Goal: Entertainment & Leisure: Consume media (video, audio)

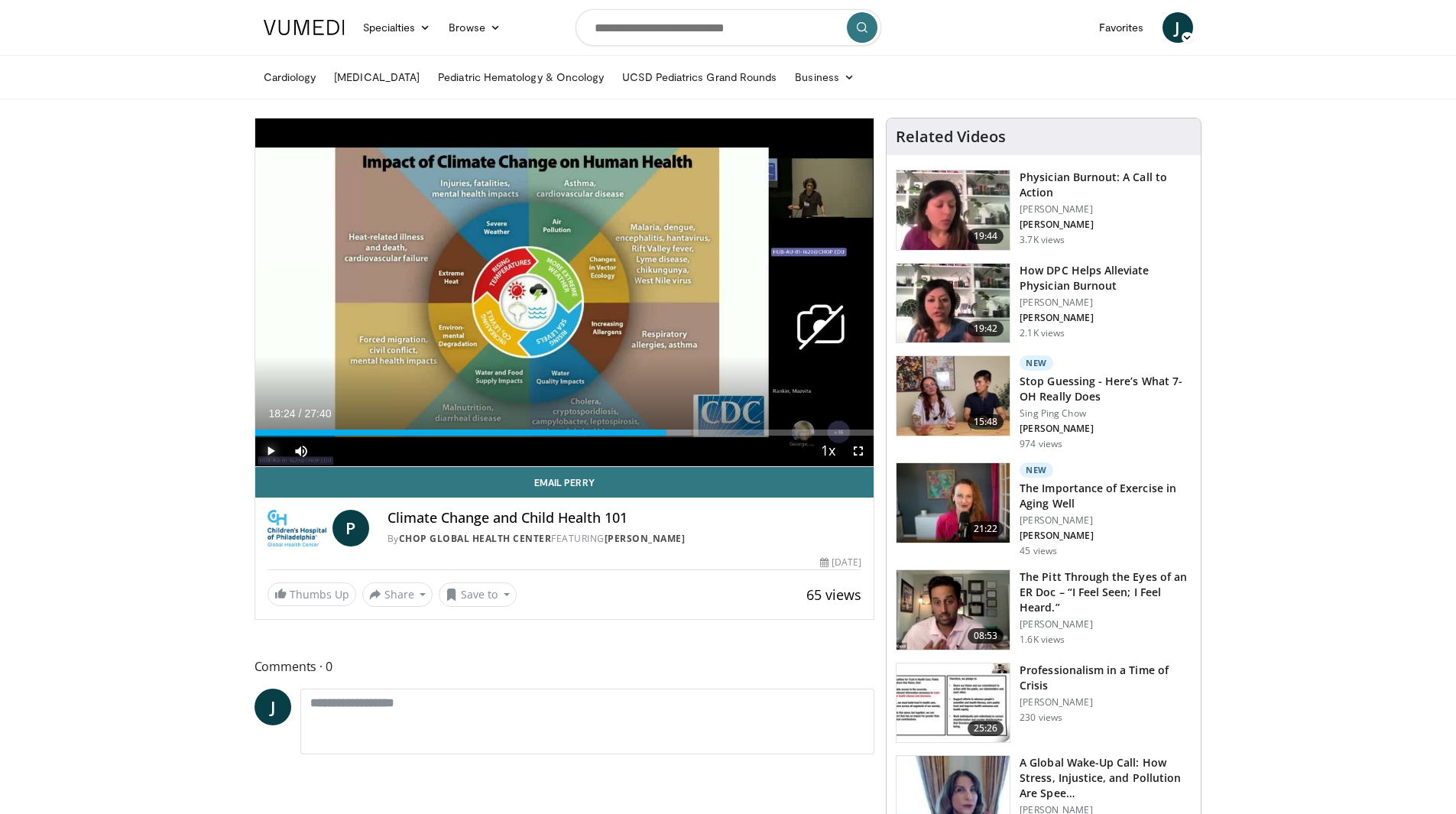
click at [263, 450] on span "Video Player" at bounding box center [270, 451] width 31 height 31
click at [858, 447] on span "Video Player" at bounding box center [858, 451] width 31 height 31
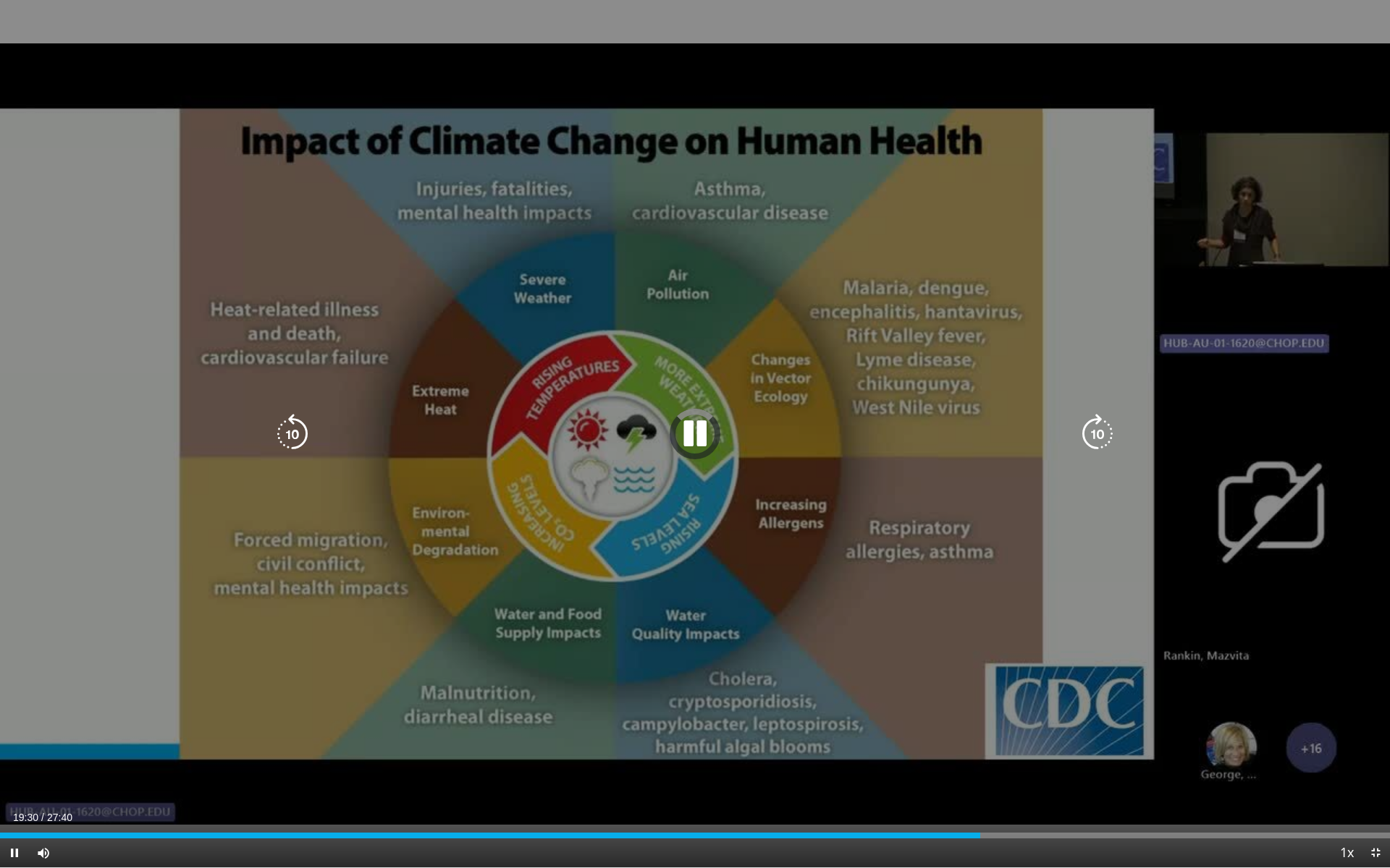
click at [626, 584] on div "10 seconds Tap to unmute" at bounding box center [695, 433] width 1390 height 867
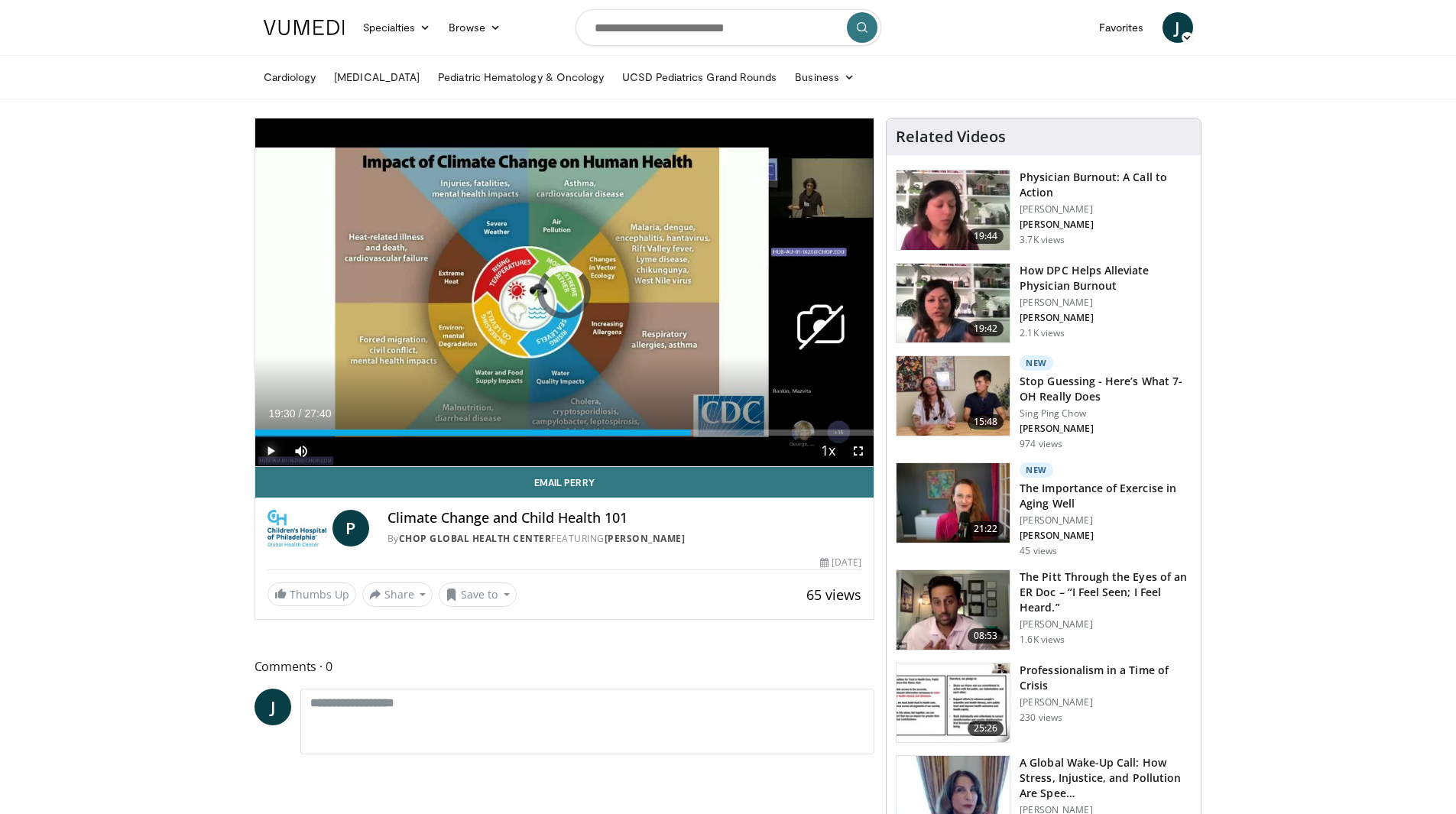
click at [269, 448] on span "Video Player" at bounding box center [270, 451] width 31 height 31
click at [263, 430] on div "Progress Bar" at bounding box center [264, 433] width 2 height 6
click at [277, 452] on span "Video Player" at bounding box center [270, 451] width 31 height 31
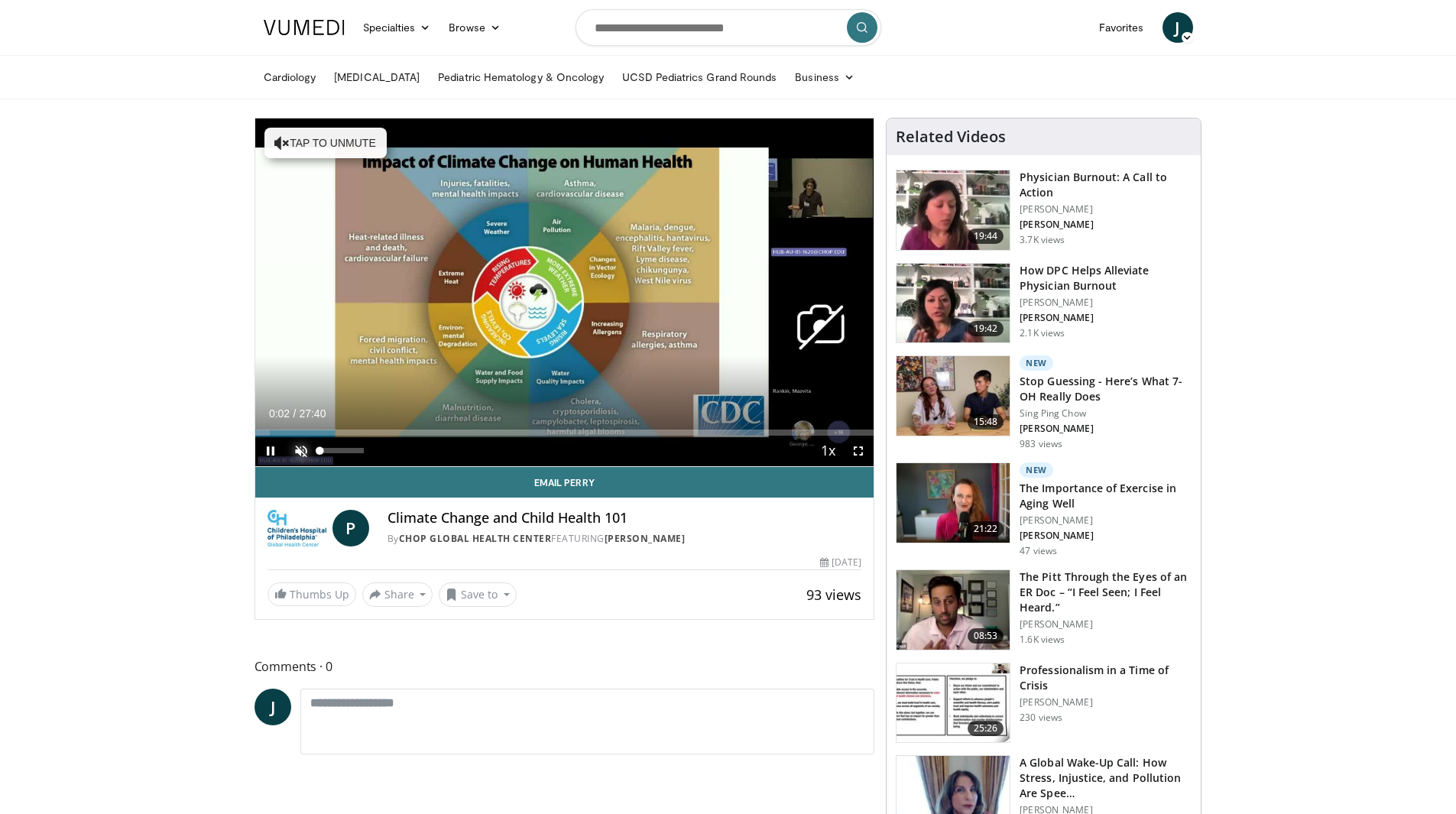
click at [295, 451] on span "Video Player" at bounding box center [301, 451] width 31 height 31
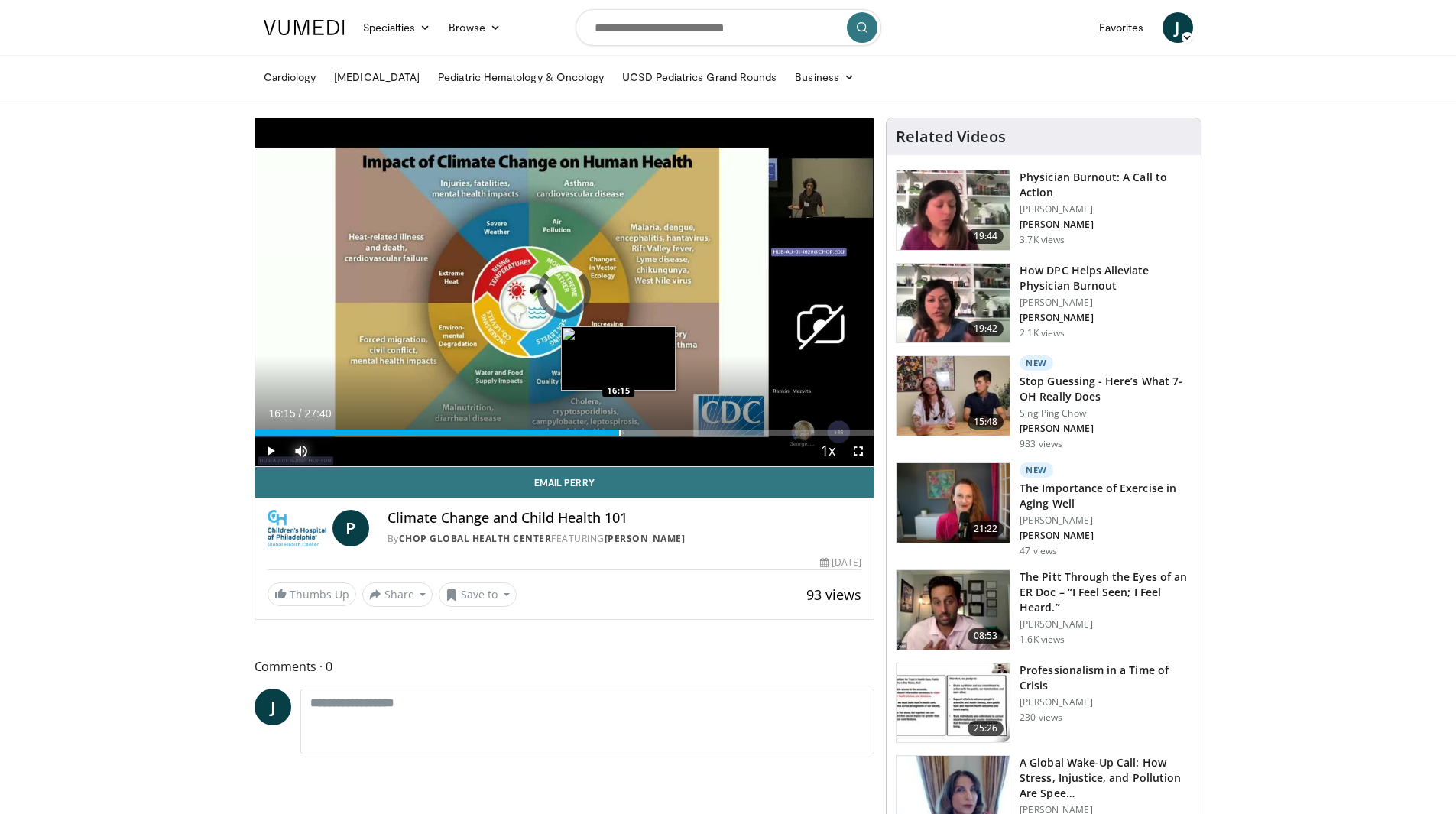
click at [619, 431] on div "Progress Bar" at bounding box center [620, 433] width 2 height 6
click at [667, 435] on div "Progress Bar" at bounding box center [668, 433] width 2 height 6
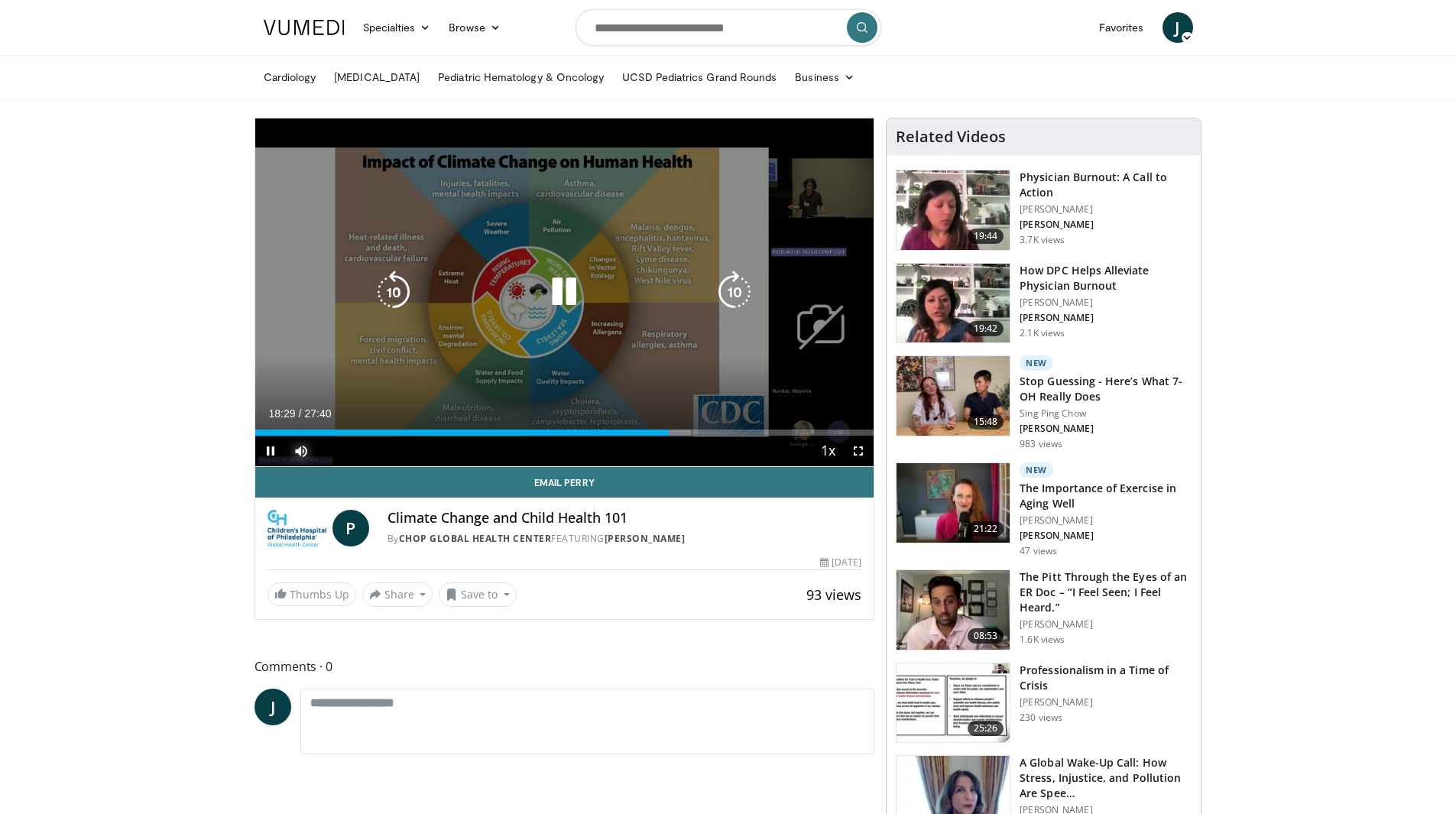
click at [678, 435] on div "Loaded : 70.48% 18:29 19:15" at bounding box center [565, 433] width 619 height 6
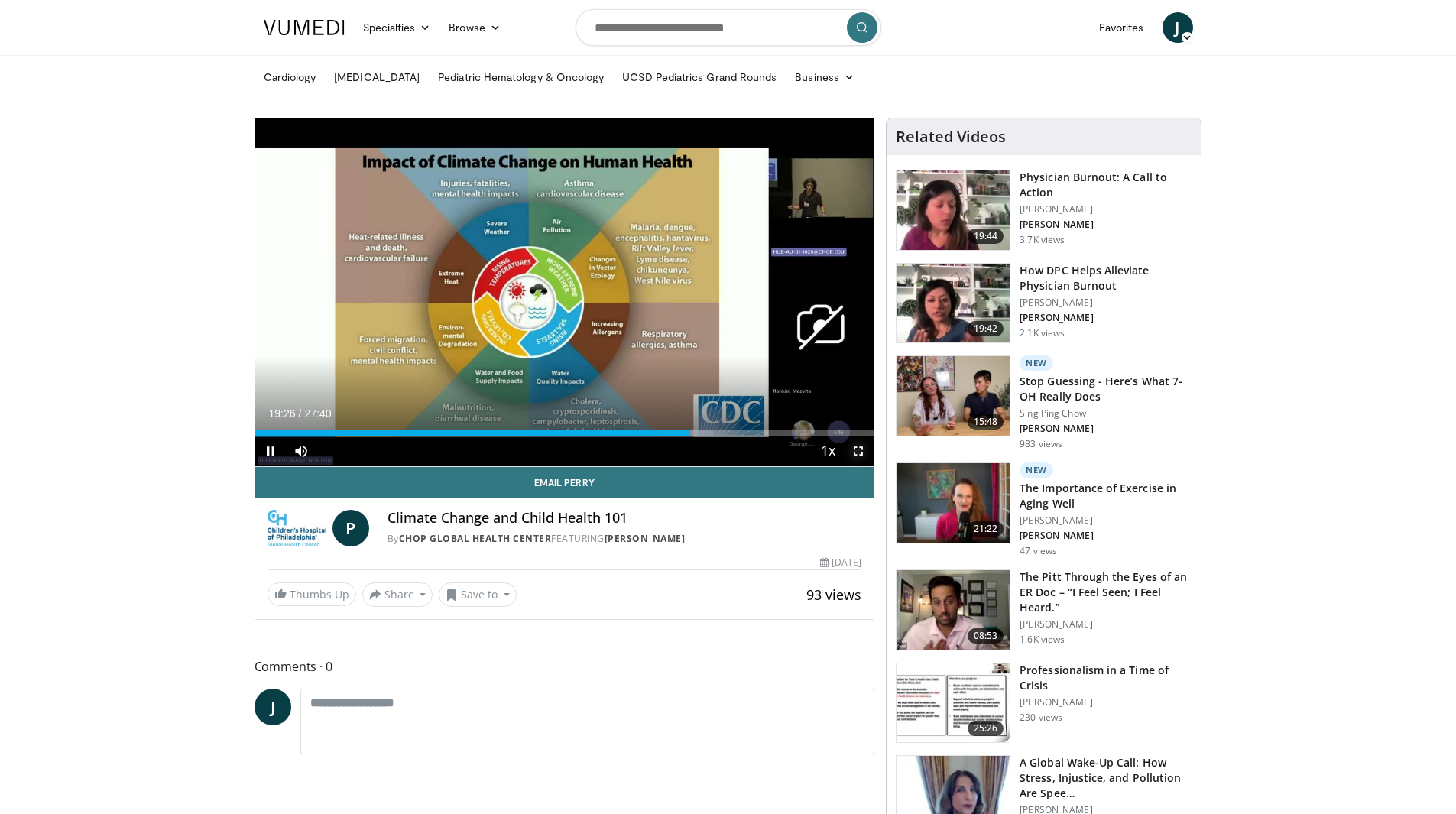
click at [861, 450] on span "Video Player" at bounding box center [858, 451] width 31 height 31
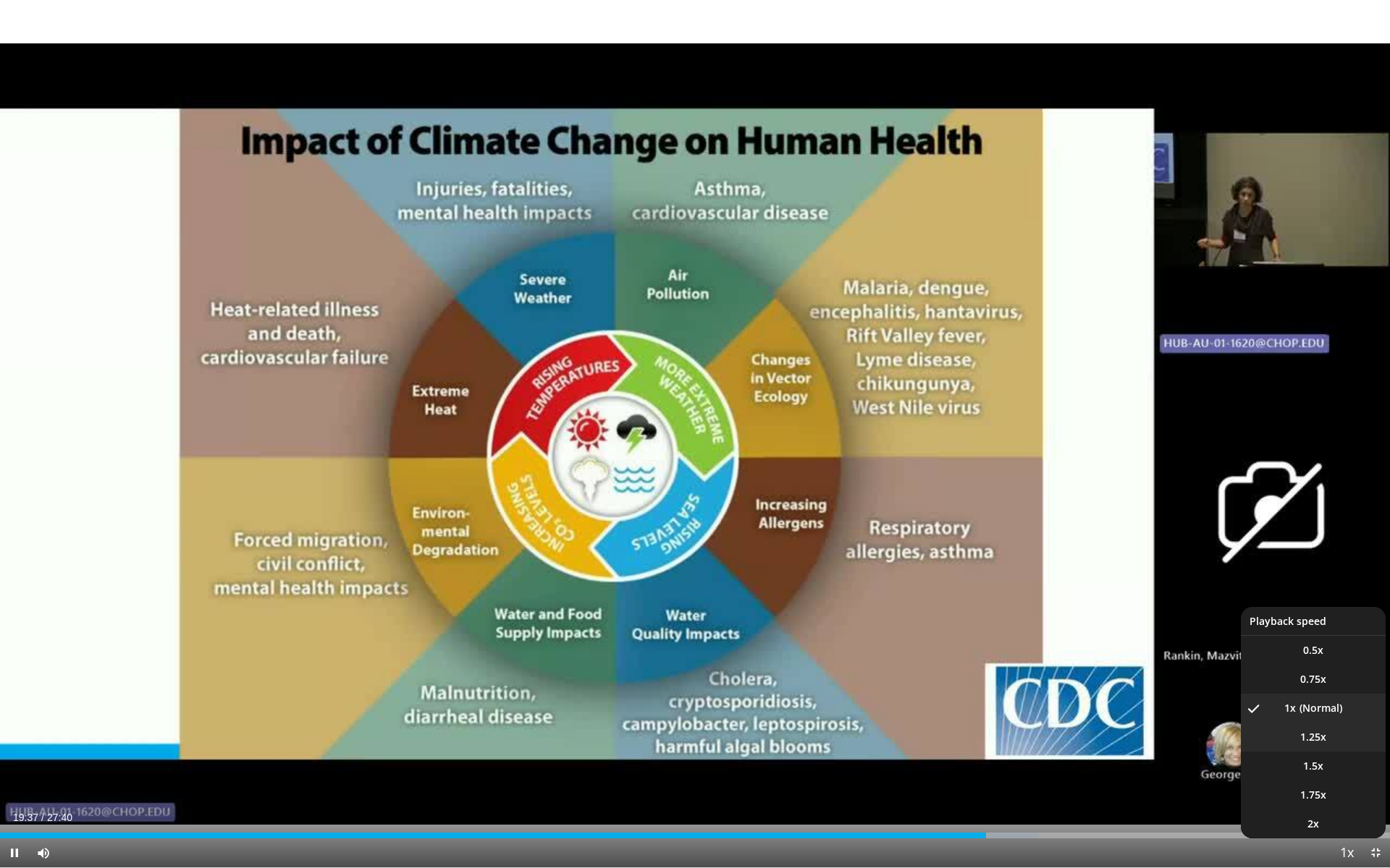
click at [1312, 736] on span "1.25x" at bounding box center [1313, 737] width 26 height 14
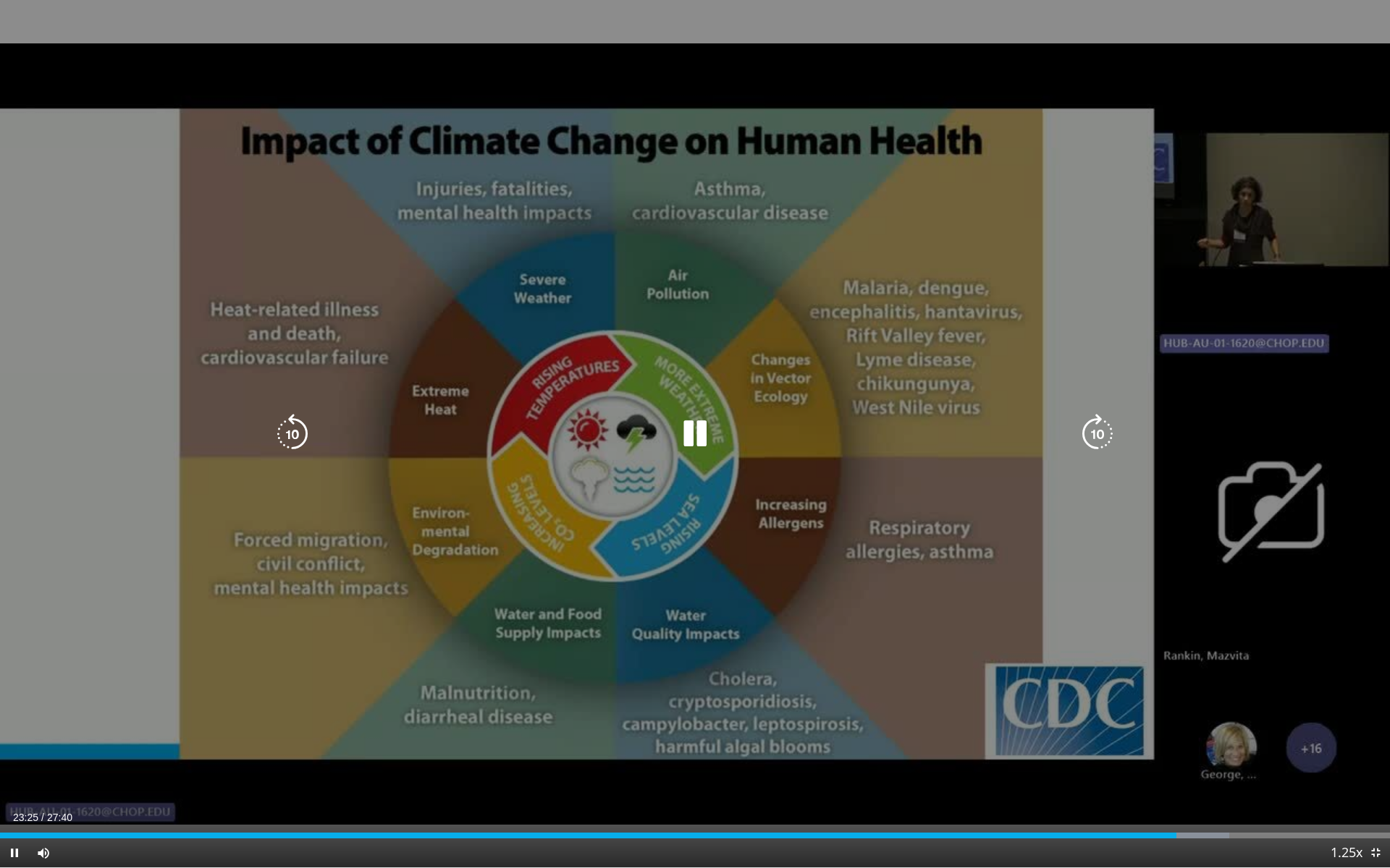
click at [697, 432] on icon "Video Player" at bounding box center [695, 434] width 40 height 40
click at [694, 435] on icon "Video Player" at bounding box center [695, 434] width 40 height 40
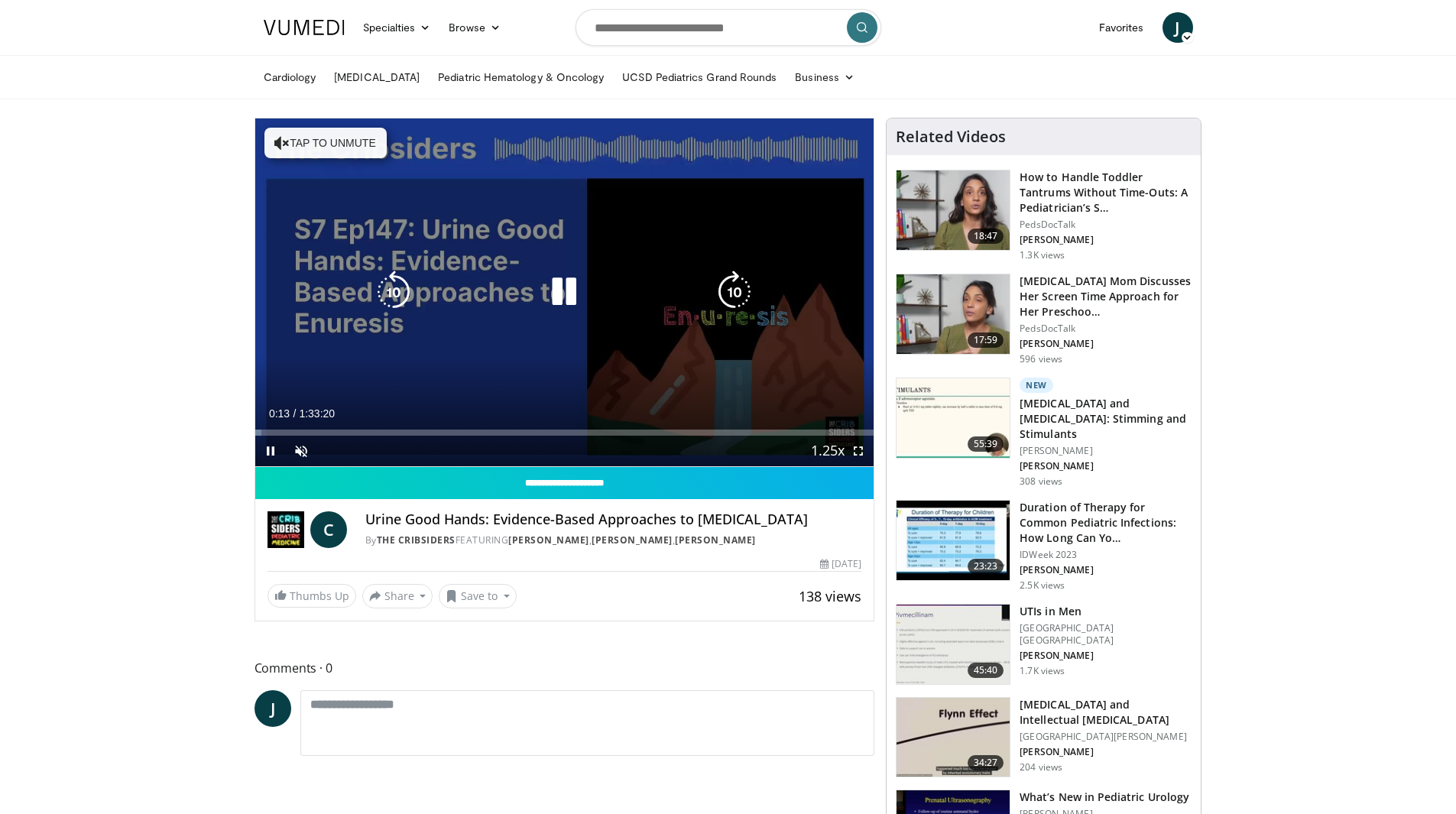
click at [287, 141] on icon "Video Player" at bounding box center [281, 143] width 15 height 15
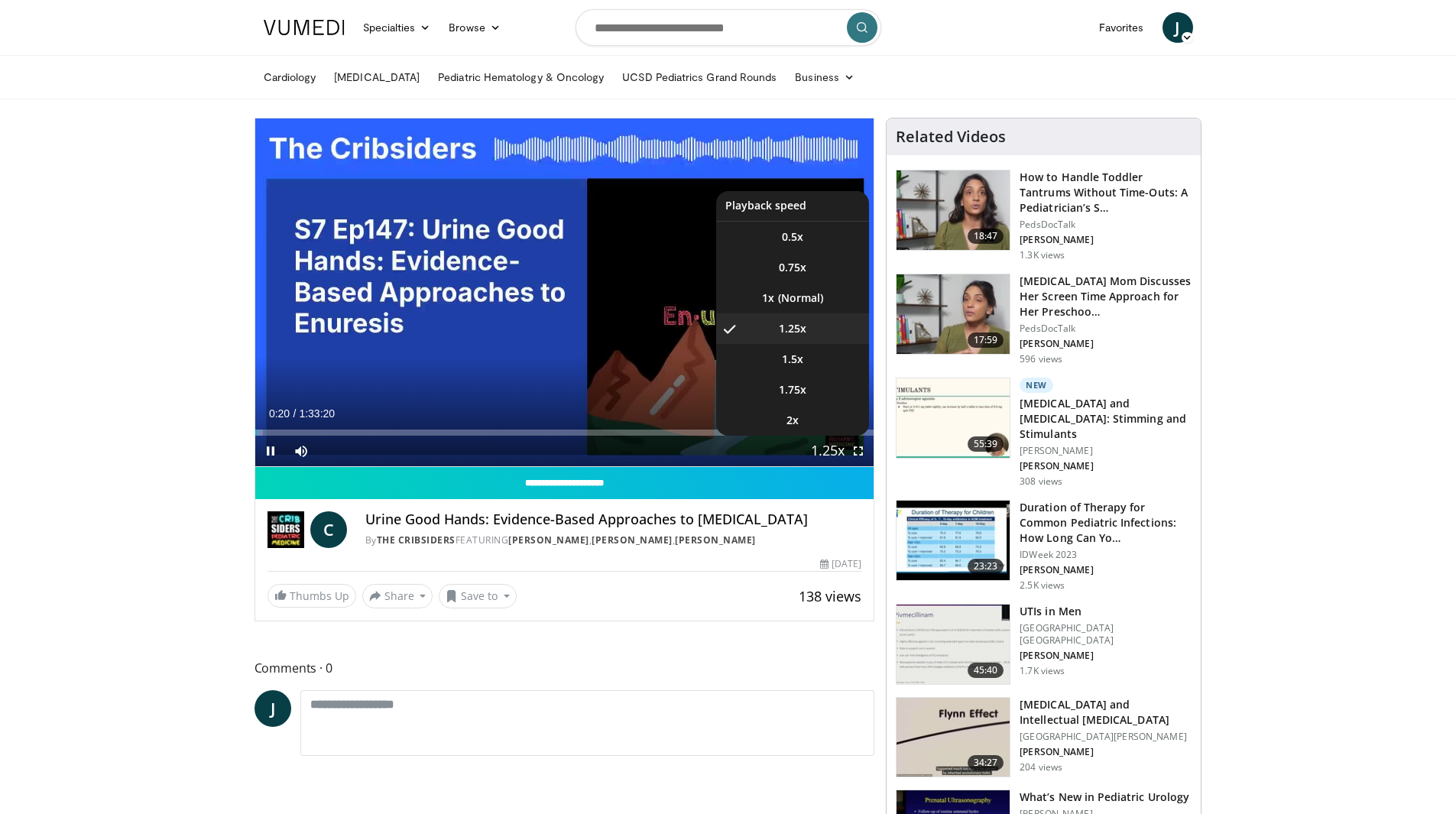
click at [837, 450] on span "Video Player" at bounding box center [827, 452] width 21 height 31
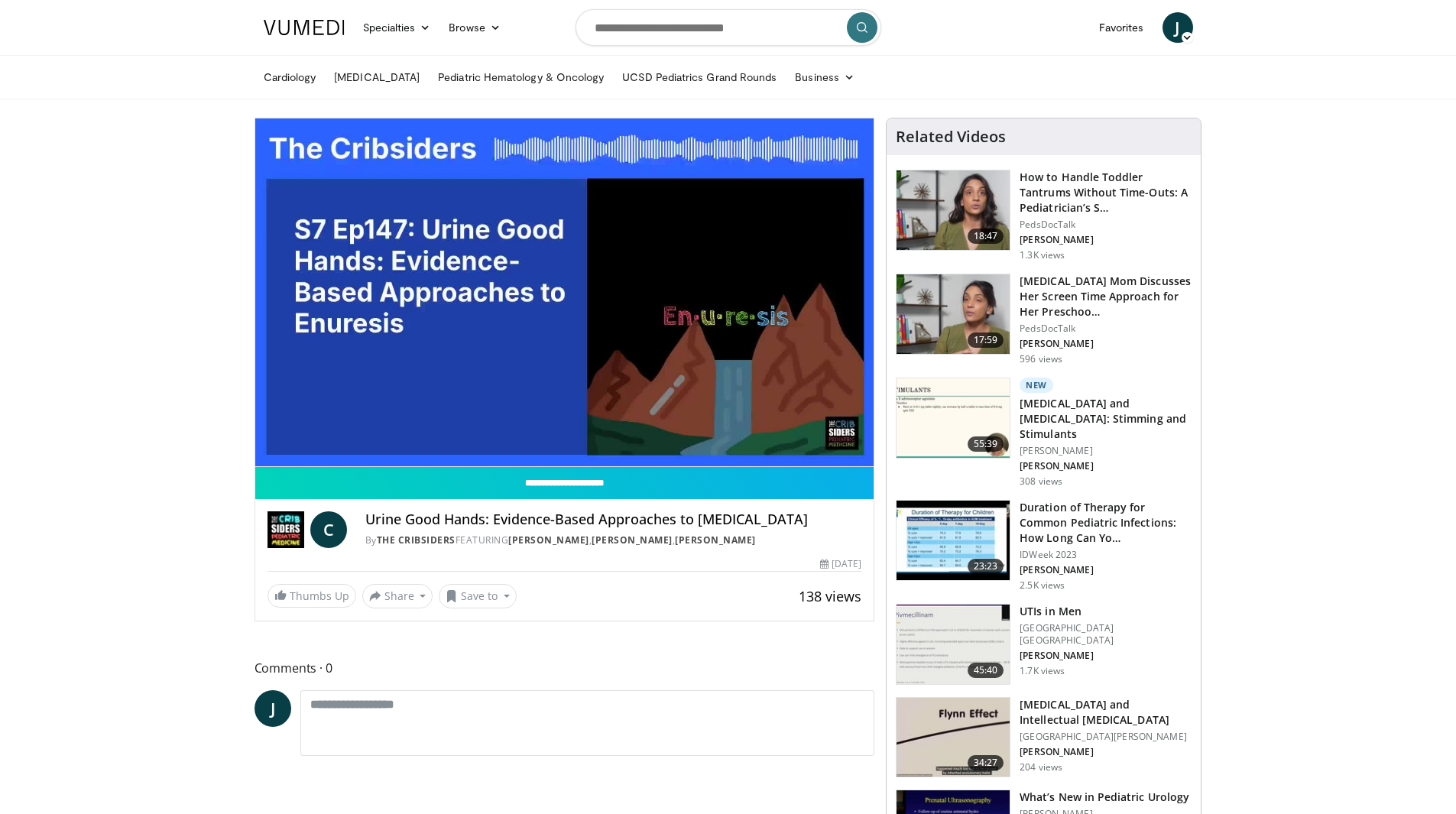
click at [837, 450] on div "10 seconds Tap to unmute" at bounding box center [565, 292] width 619 height 348
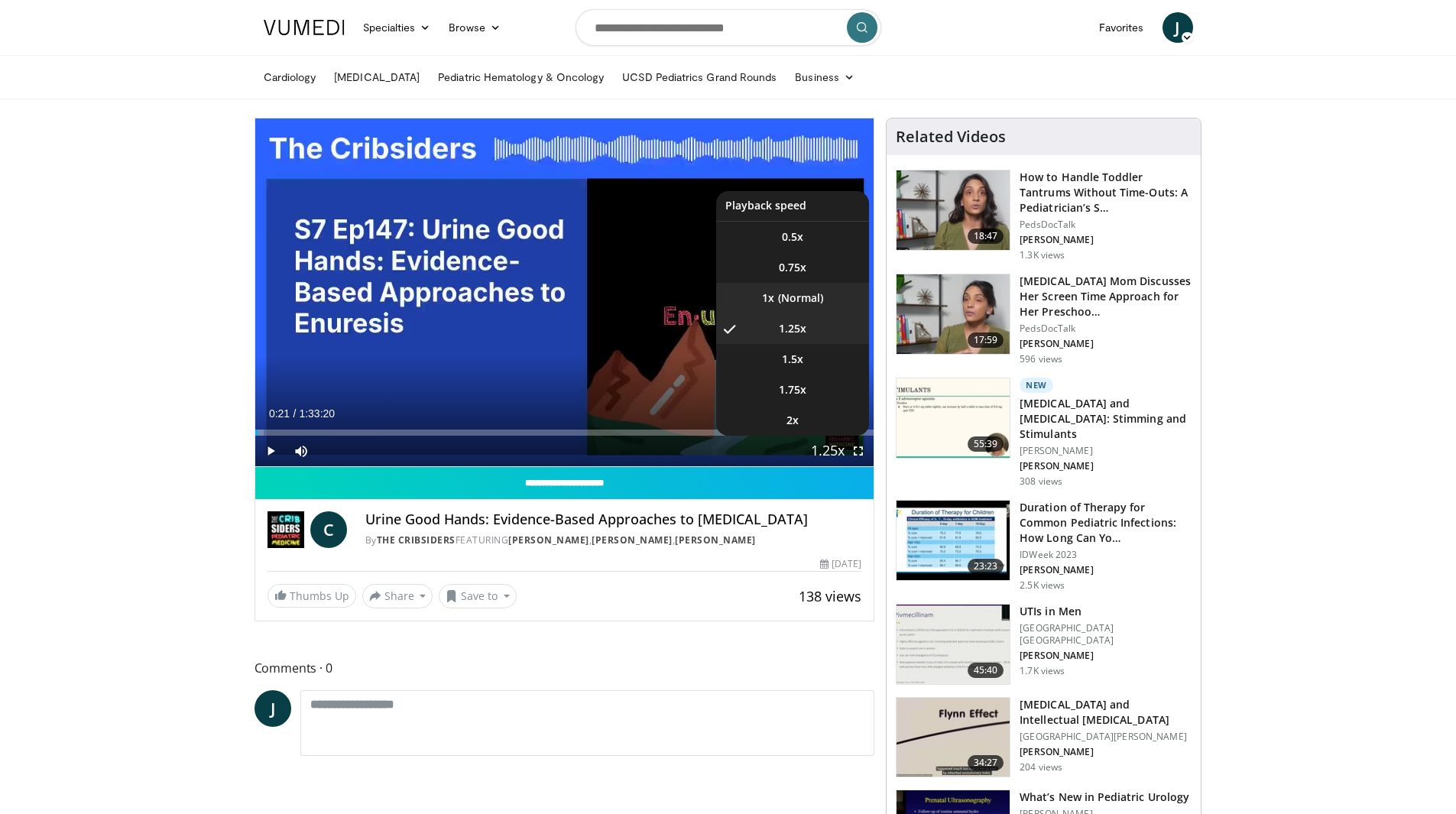
click at [789, 297] on li "1x" at bounding box center [793, 298] width 153 height 31
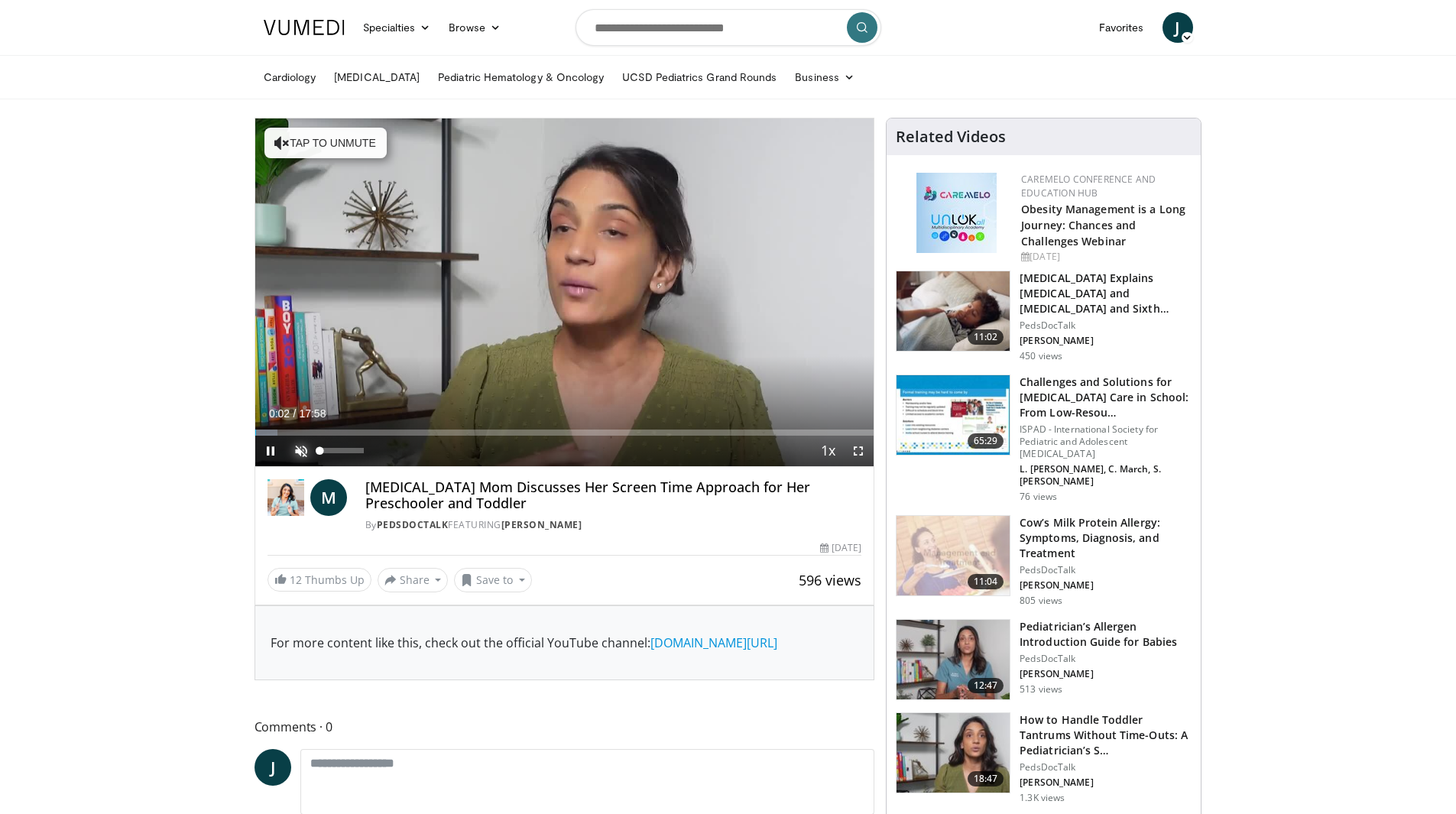
click at [302, 451] on span "Video Player" at bounding box center [301, 451] width 31 height 31
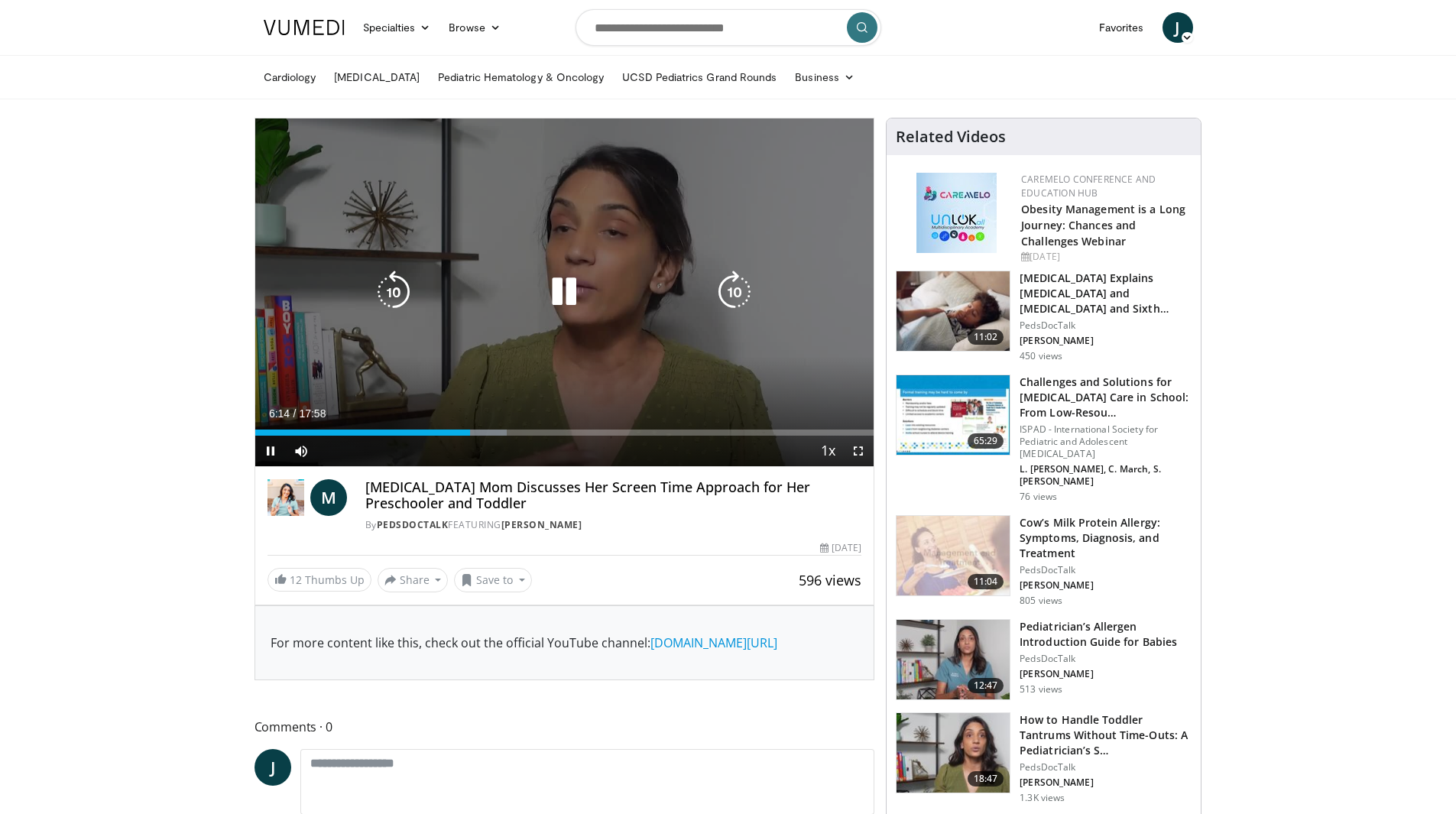
click at [539, 296] on div "Video Player" at bounding box center [564, 292] width 372 height 31
click at [578, 282] on icon "Video Player" at bounding box center [564, 292] width 43 height 43
click at [570, 288] on icon "Video Player" at bounding box center [564, 292] width 43 height 43
